Goal: Navigation & Orientation: Find specific page/section

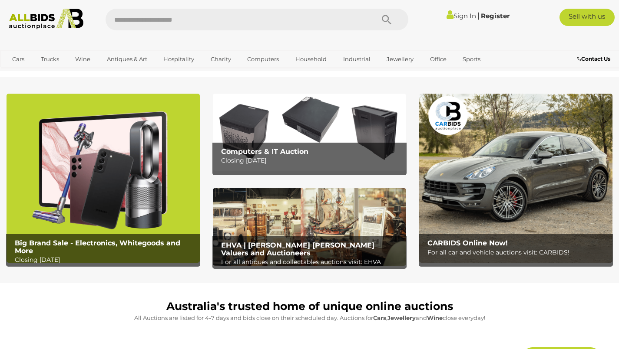
click at [313, 59] on link "Household" at bounding box center [311, 59] width 43 height 14
click at [0, 0] on link "White Goods" at bounding box center [0, 0] width 0 height 0
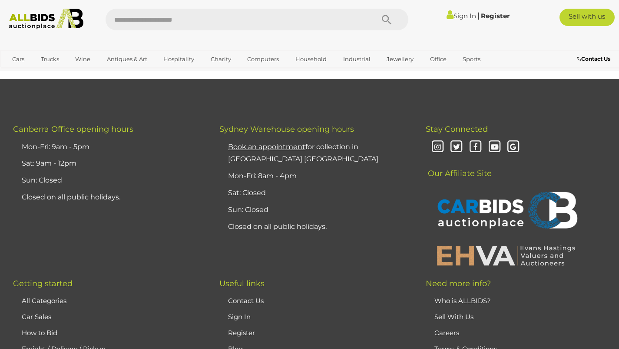
scroll to position [2528, 0]
click at [360, 59] on link "Industrial" at bounding box center [356, 59] width 39 height 14
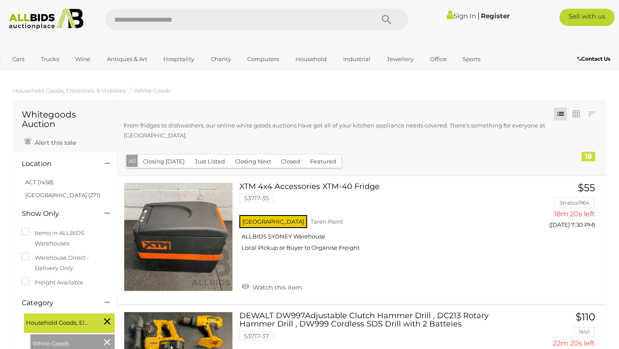
click at [0, 0] on link "Building Materials" at bounding box center [0, 0] width 0 height 0
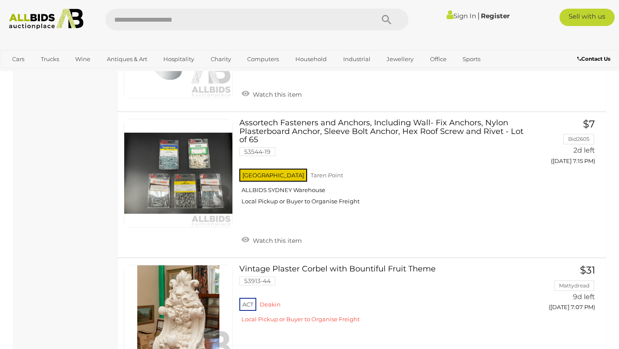
scroll to position [6344, 0]
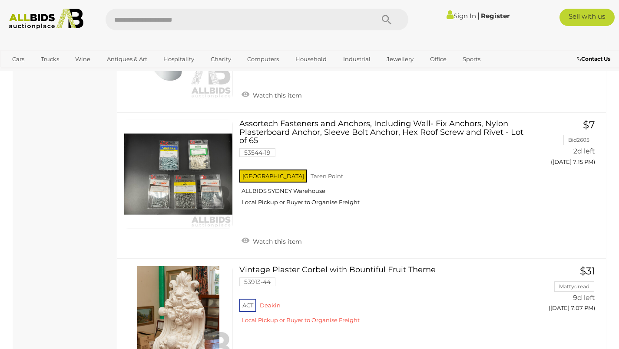
click at [361, 58] on link "Industrial" at bounding box center [356, 59] width 39 height 14
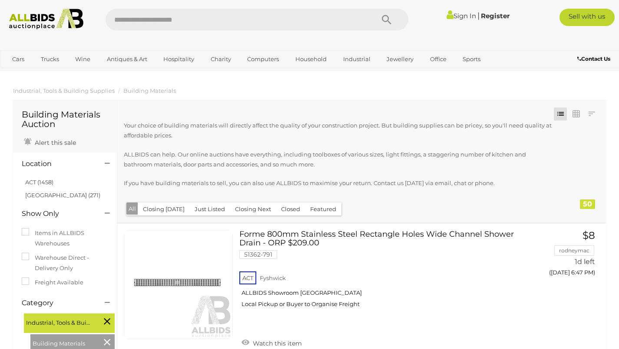
click at [319, 61] on link "Household" at bounding box center [311, 59] width 43 height 14
click at [0, 0] on link "White Goods" at bounding box center [0, 0] width 0 height 0
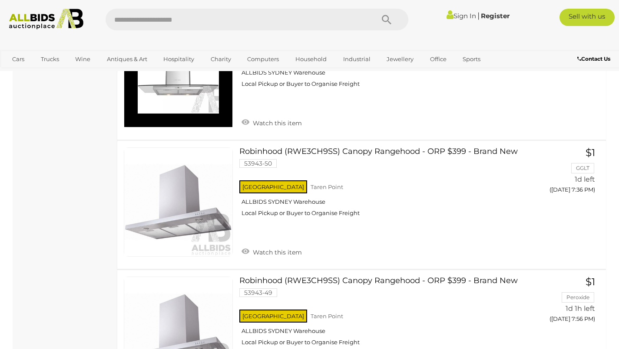
scroll to position [1236, 0]
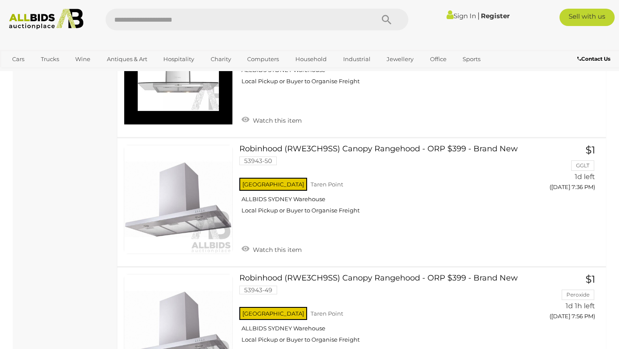
click at [125, 53] on link "Antiques & Art" at bounding box center [127, 59] width 52 height 14
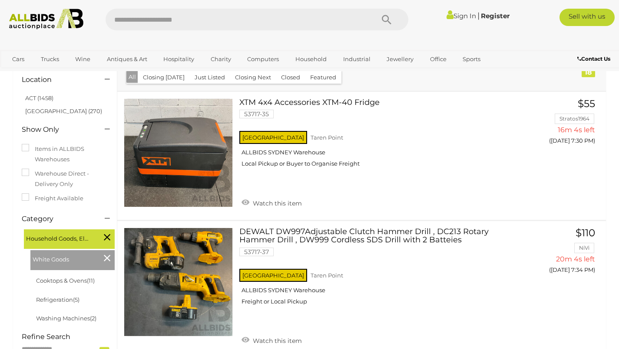
scroll to position [88, 0]
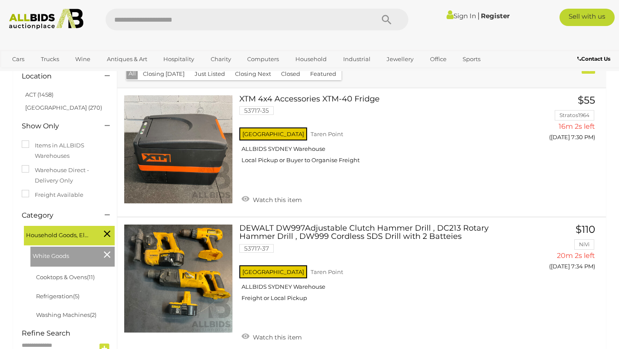
click at [0, 0] on link "Antiques & Vintage" at bounding box center [0, 0] width 0 height 0
